Goal: Obtain resource: Obtain resource

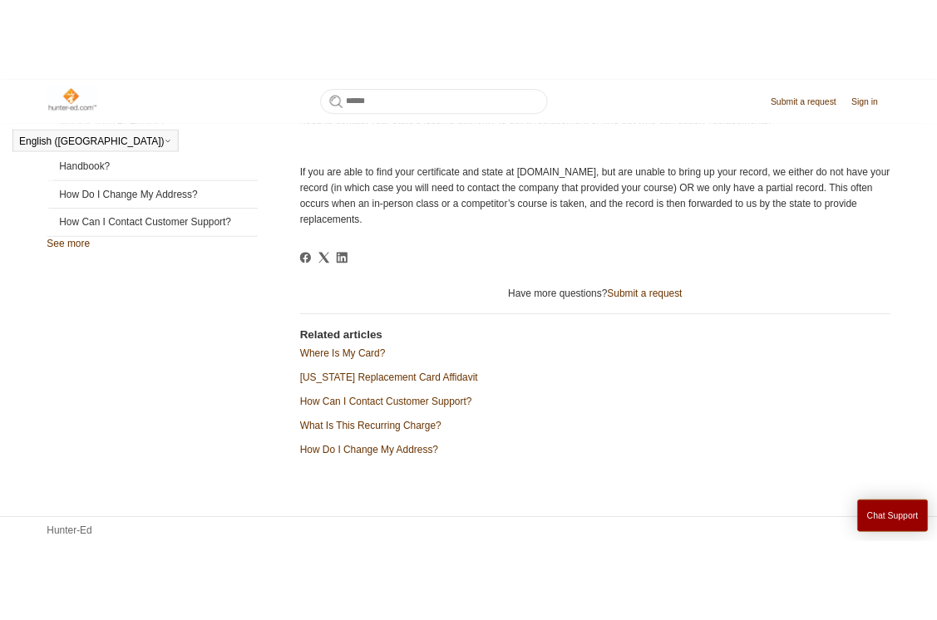
scroll to position [605, 0]
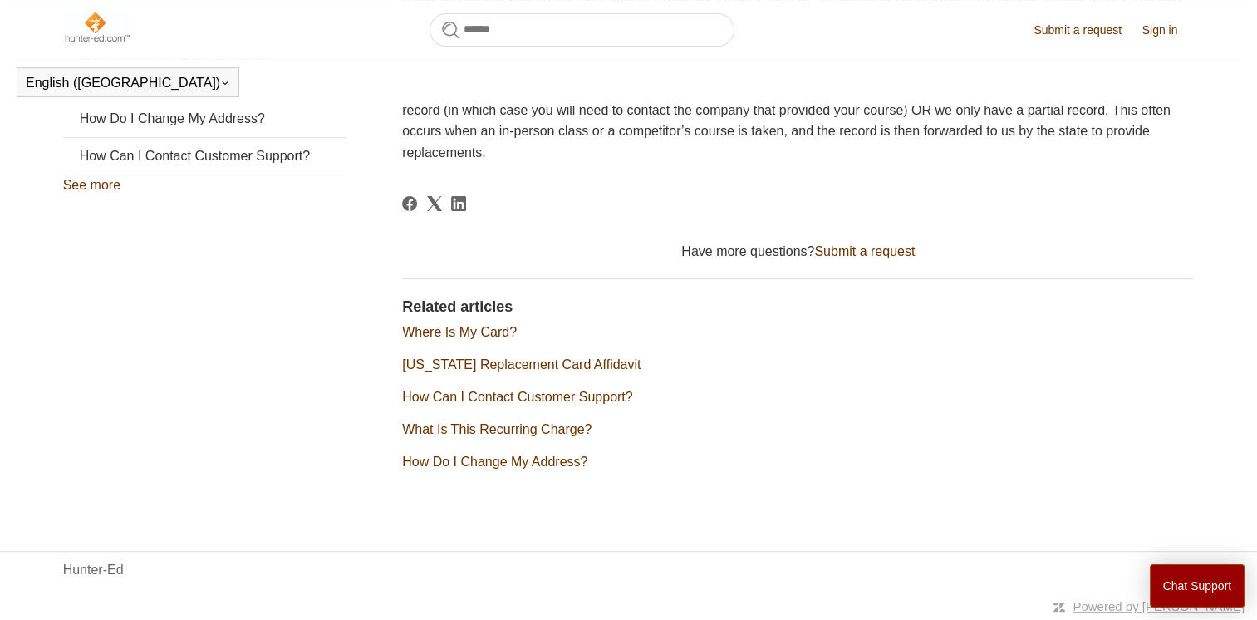
click at [551, 361] on link "[US_STATE] Replacement Card Affidavit" at bounding box center [521, 364] width 238 height 14
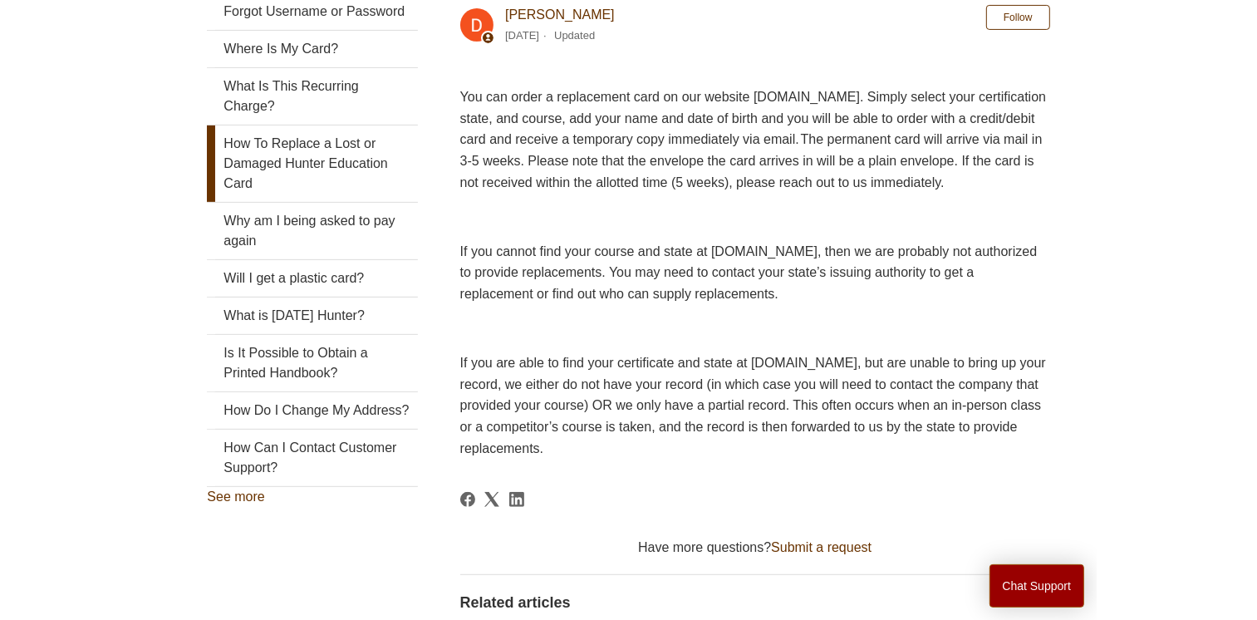
scroll to position [0, 0]
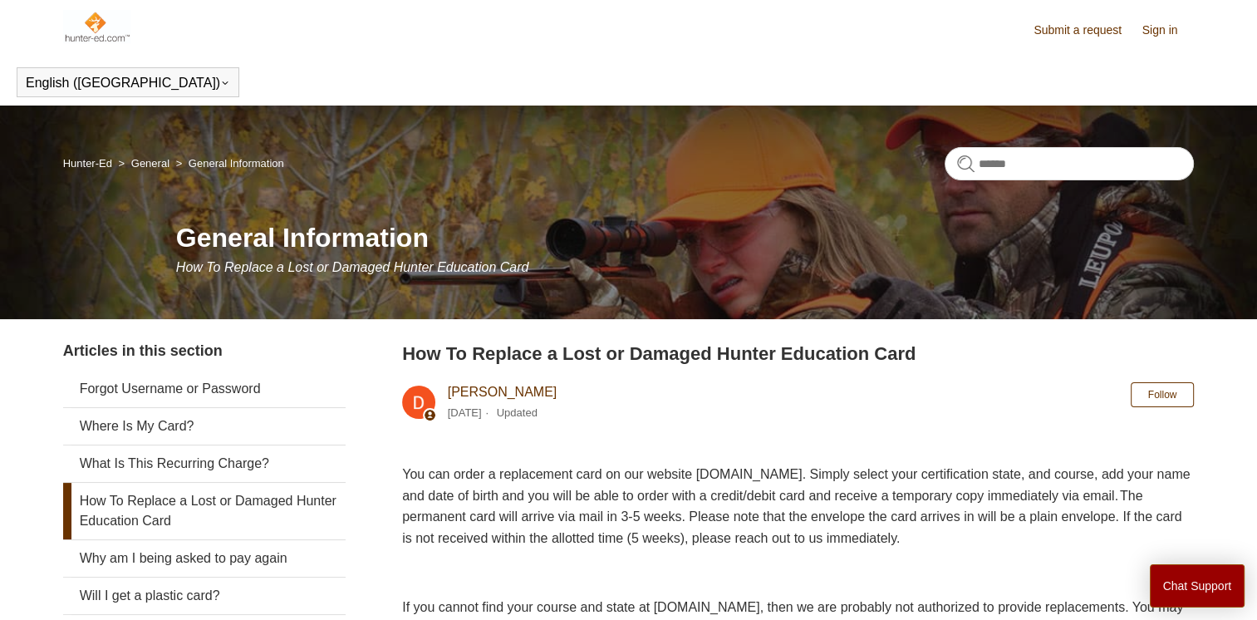
click at [1153, 28] on link "Sign in" at bounding box center [1169, 30] width 52 height 17
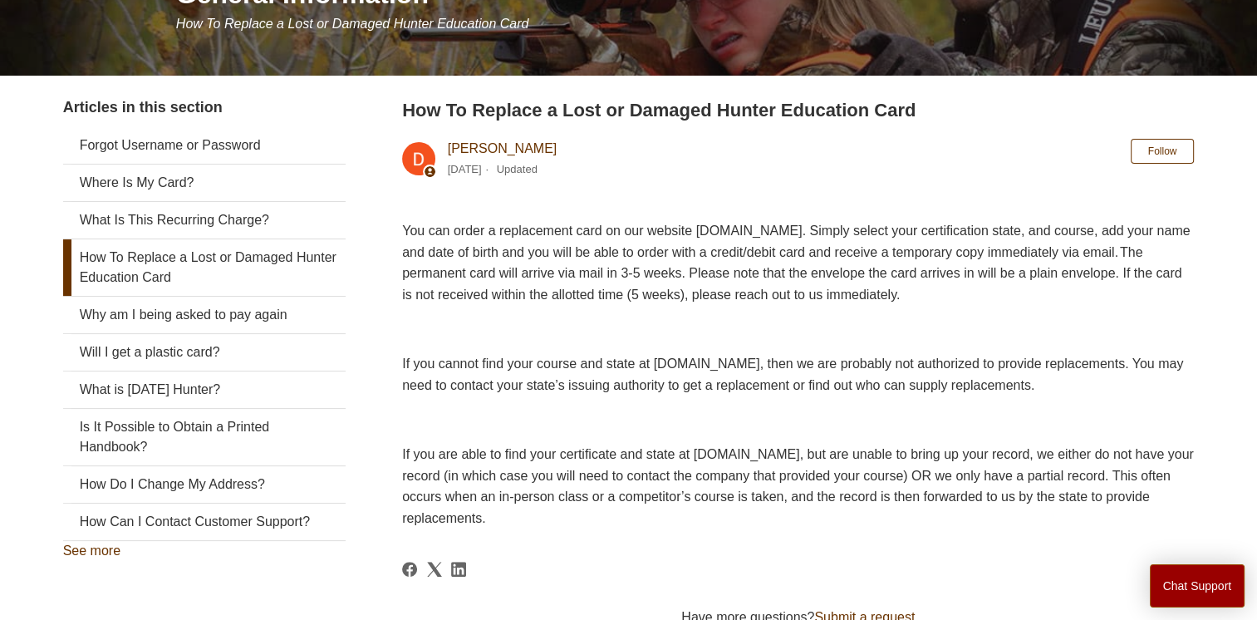
scroll to position [299, 0]
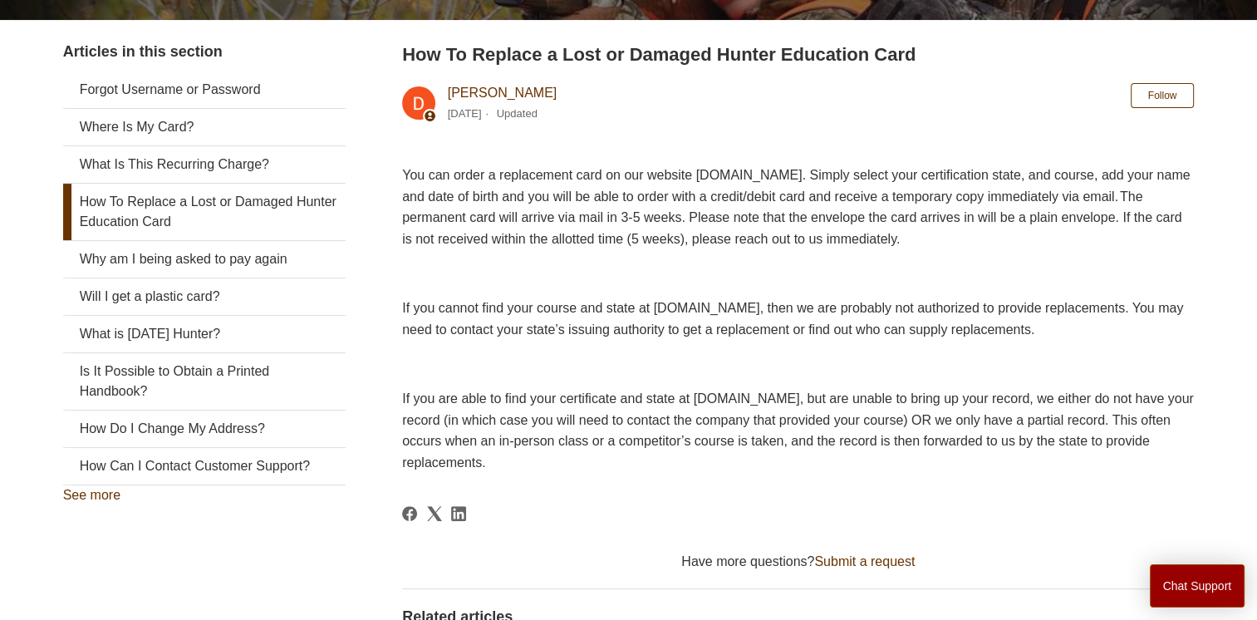
drag, startPoint x: 1262, startPoint y: 607, endPoint x: 193, endPoint y: 207, distance: 1141.8
click at [193, 207] on link "How To Replace a Lost or Damaged Hunter Education Card" at bounding box center [204, 212] width 283 height 57
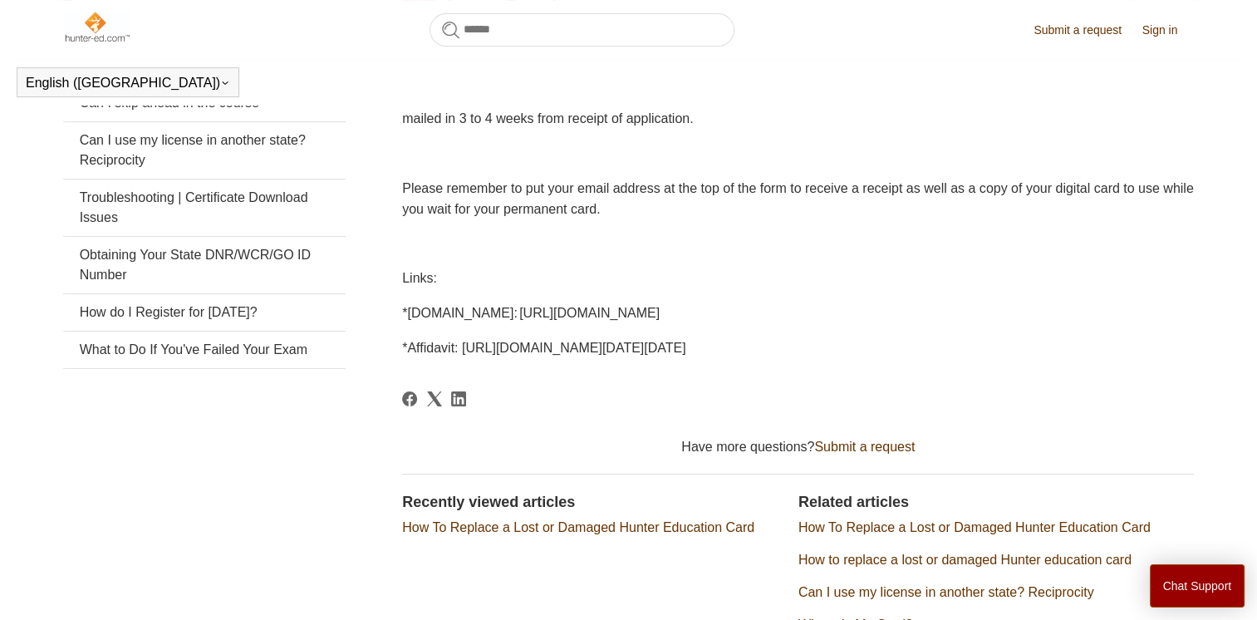
scroll to position [418, 0]
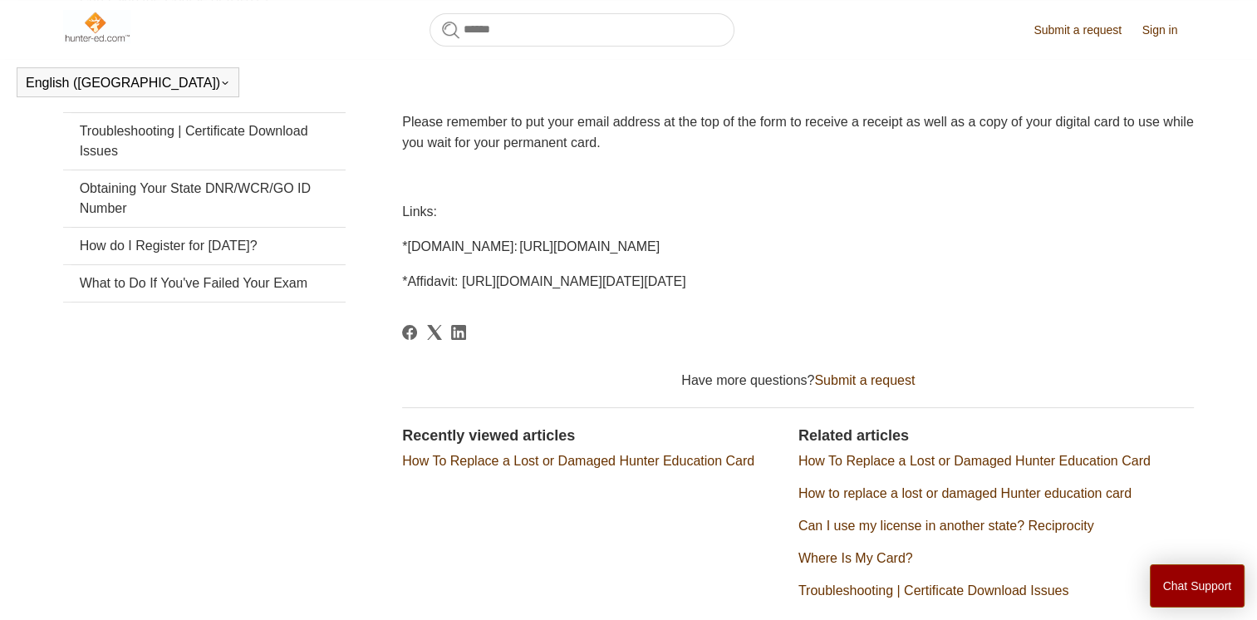
click at [502, 248] on span "*PA.GOV: http://www.pgc.pa.gov/HuntTrap/Hunter-TrapperEducation/Pages/default.a…" at bounding box center [531, 246] width 258 height 14
click at [458, 248] on span "*PA.GOV: http://www.pgc.pa.gov/HuntTrap/Hunter-TrapperEducation/Pages/default.a…" at bounding box center [531, 246] width 258 height 14
drag, startPoint x: 458, startPoint y: 248, endPoint x: 442, endPoint y: 246, distance: 15.9
click at [442, 246] on span "*PA.GOV: http://www.pgc.pa.gov/HuntTrap/Hunter-TrapperEducation/Pages/default.a…" at bounding box center [531, 246] width 258 height 14
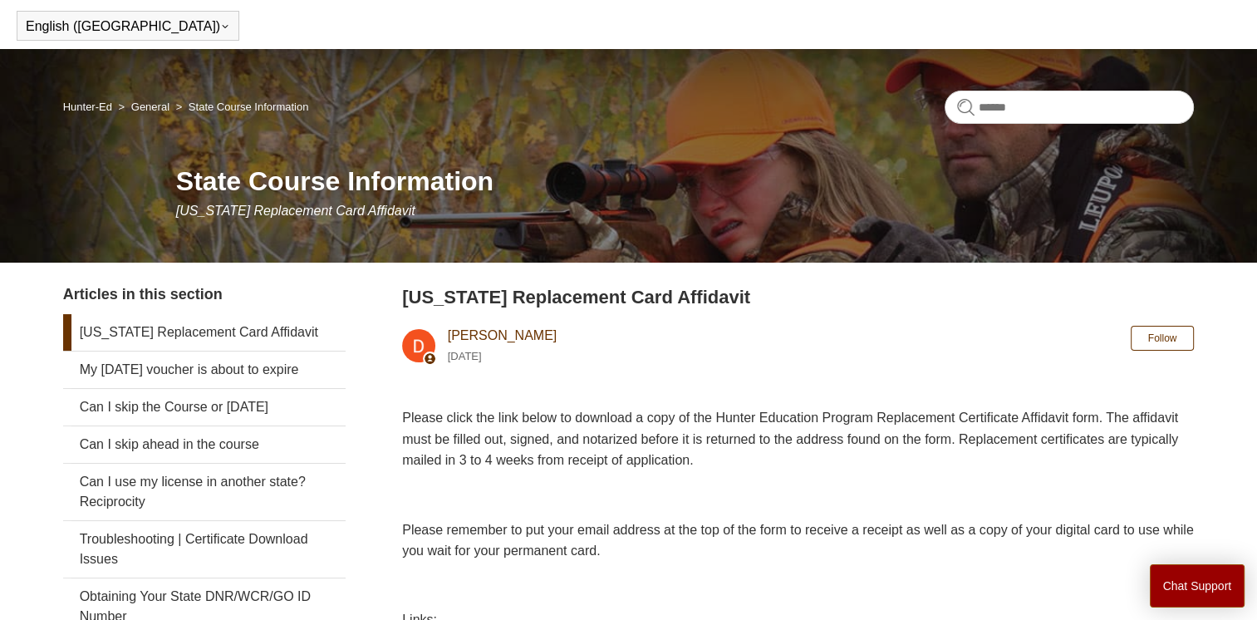
scroll to position [0, 0]
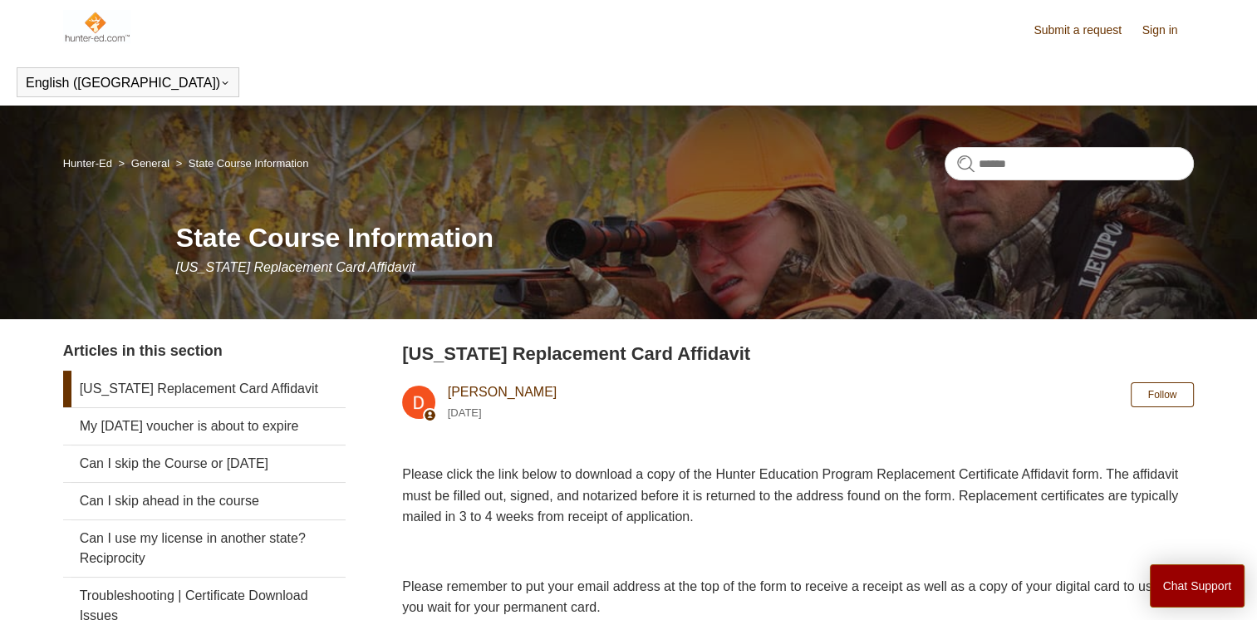
click at [117, 394] on link "[US_STATE] Replacement Card Affidavit" at bounding box center [204, 389] width 283 height 37
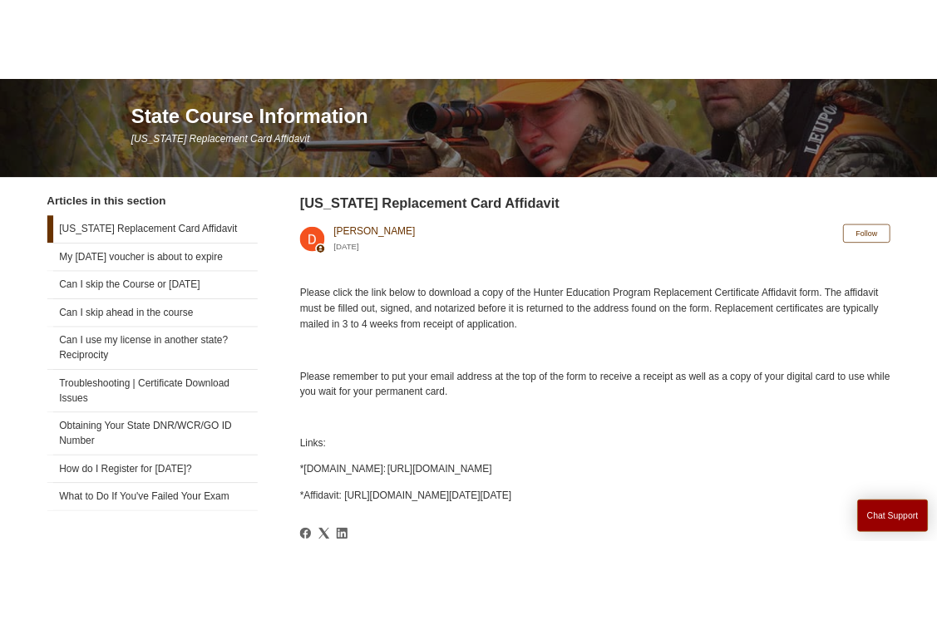
scroll to position [233, 0]
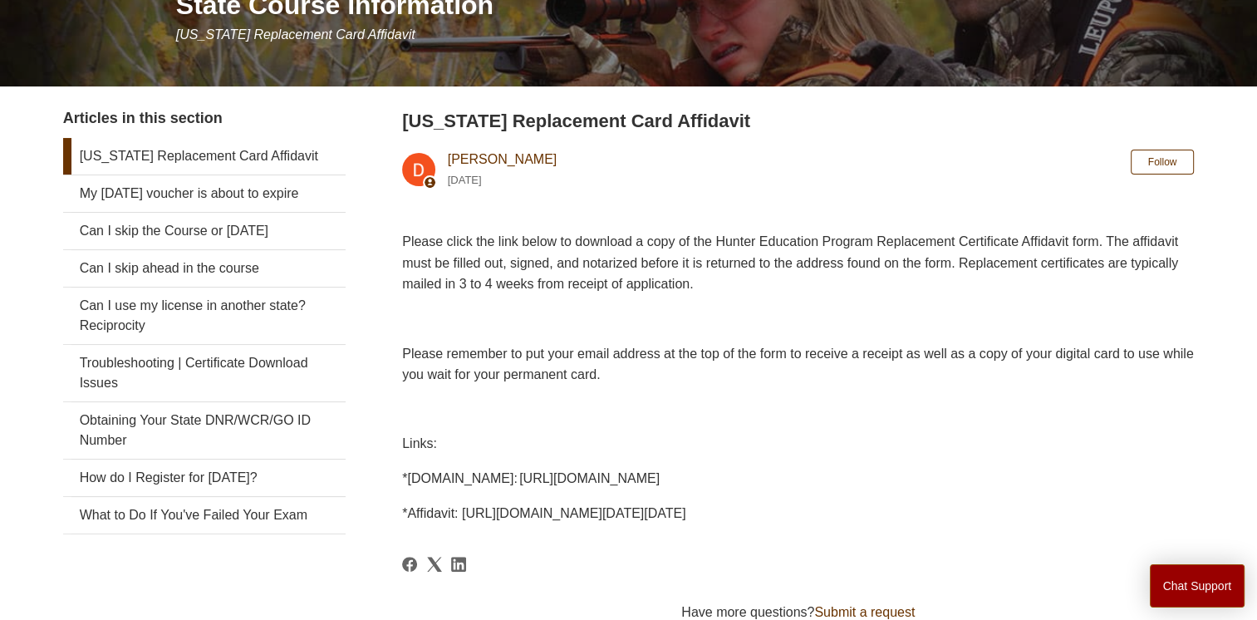
click at [435, 514] on span "*Affidavit: [URL][DOMAIN_NAME][DATE][DATE]" at bounding box center [543, 513] width 283 height 14
